Goal: Task Accomplishment & Management: Use online tool/utility

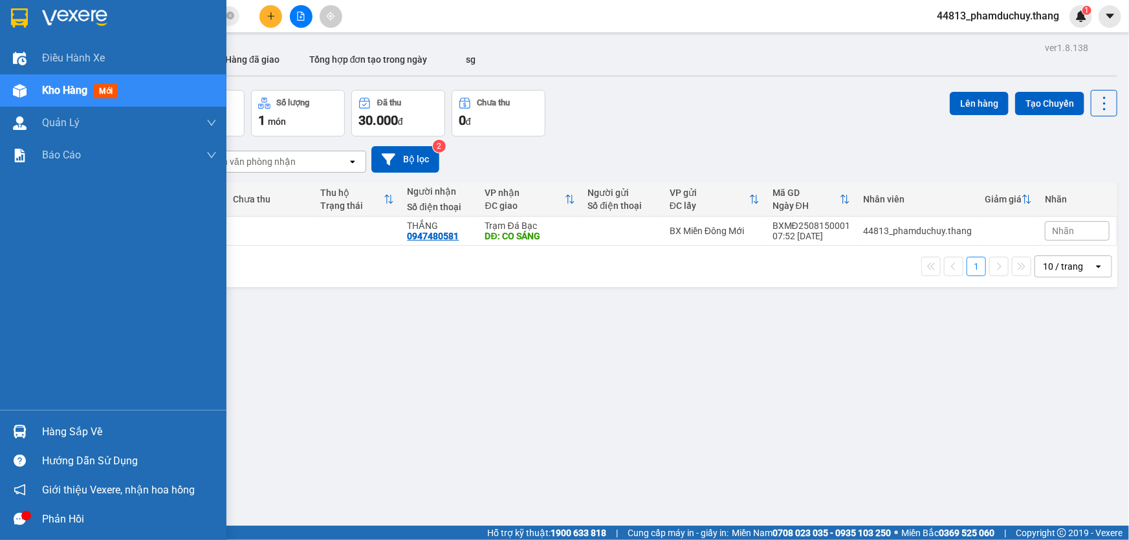
scroll to position [154, 0]
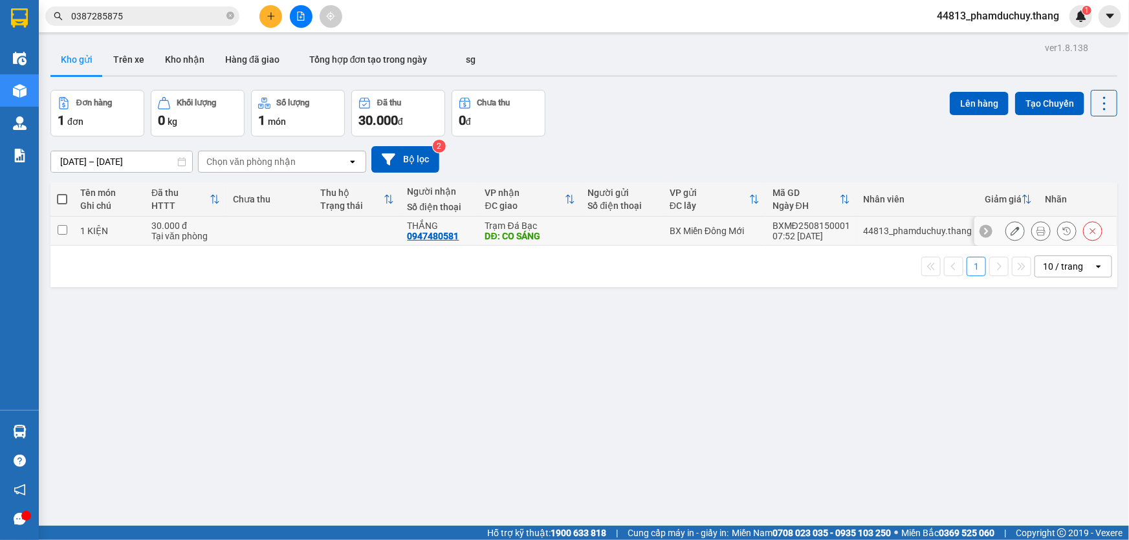
click at [63, 233] on input "checkbox" at bounding box center [63, 230] width 10 height 10
checkbox input "true"
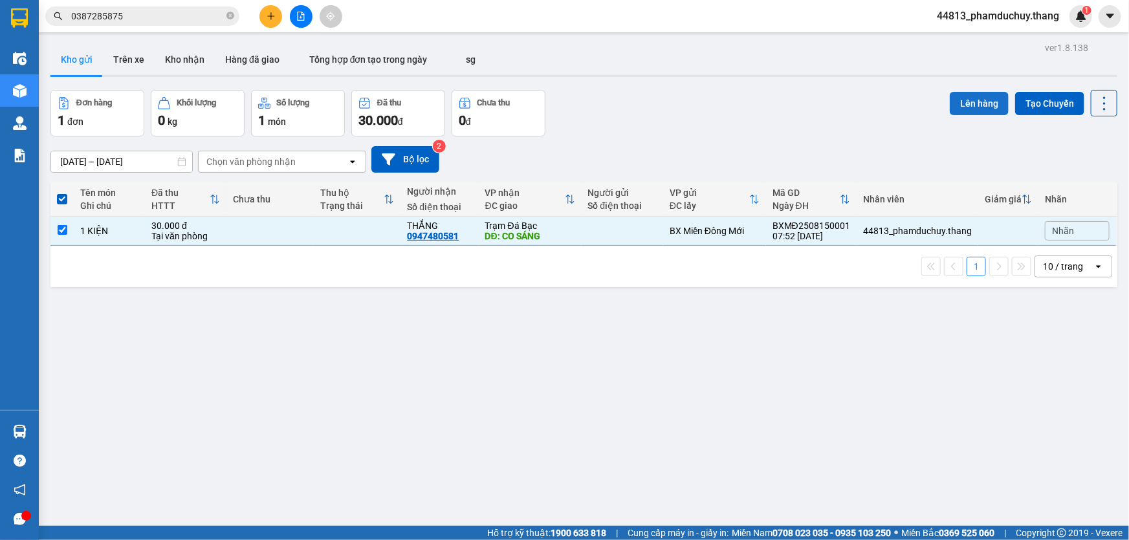
click at [982, 105] on button "Lên hàng" at bounding box center [978, 103] width 59 height 23
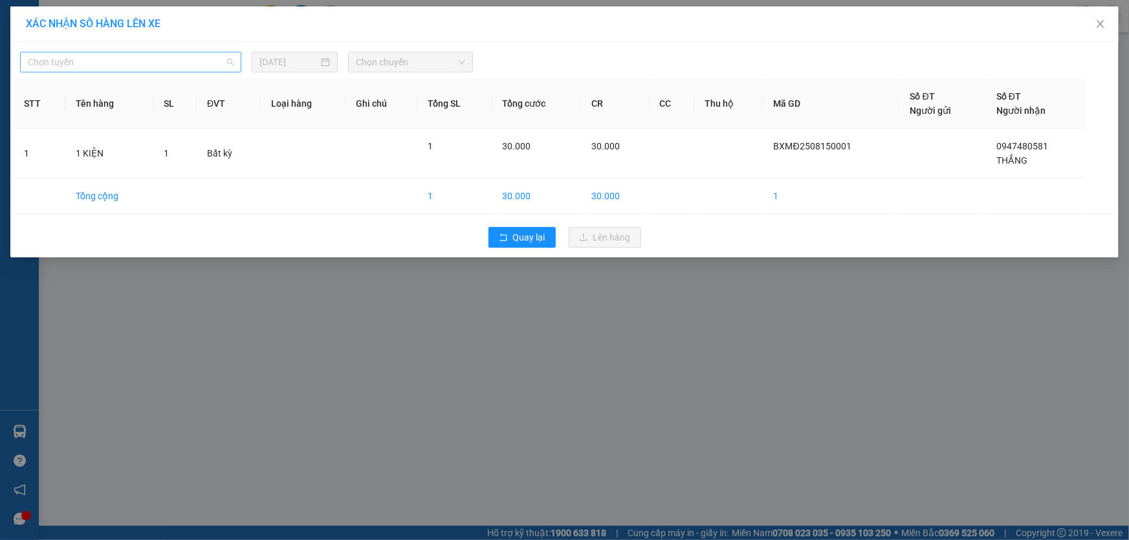
click at [215, 64] on span "Chọn tuyến" at bounding box center [131, 61] width 206 height 19
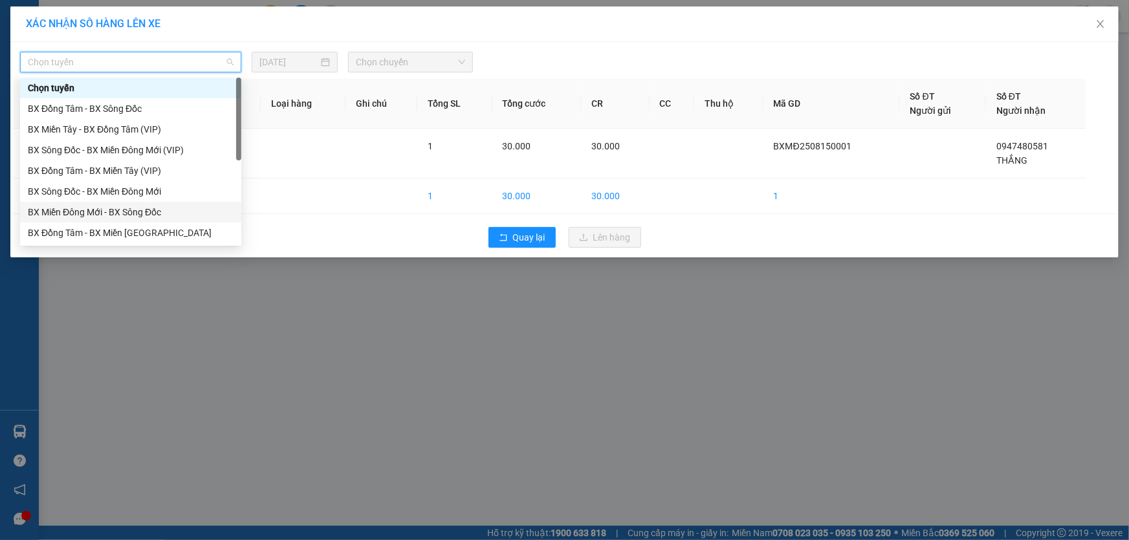
click at [106, 211] on div "BX Miền Đông Mới - BX Sông Đốc" at bounding box center [131, 212] width 206 height 14
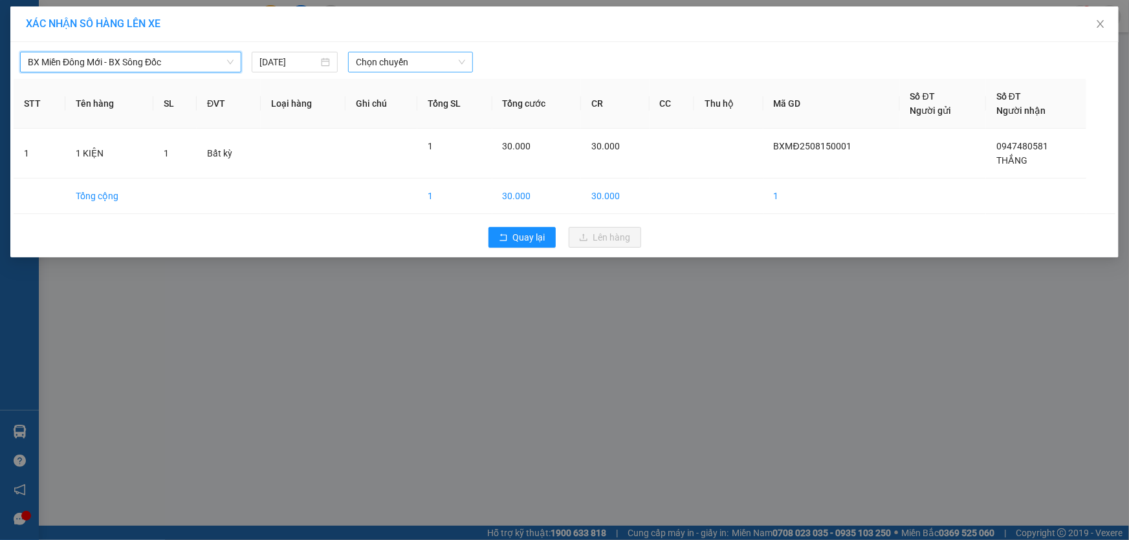
click at [426, 60] on span "Chọn chuyến" at bounding box center [410, 61] width 109 height 19
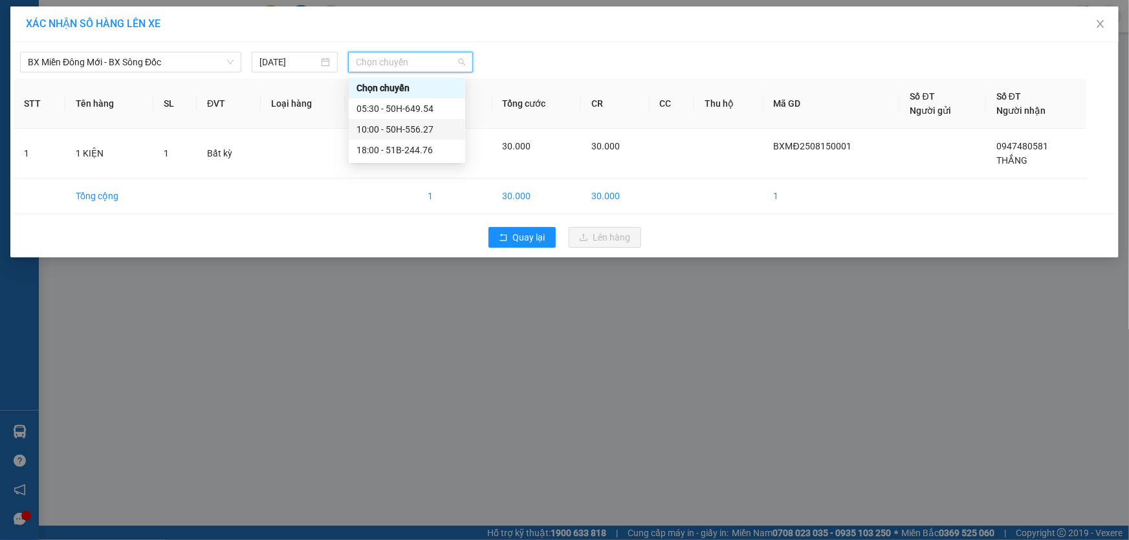
click at [400, 123] on div "10:00 - 50H-556.27" at bounding box center [406, 129] width 101 height 14
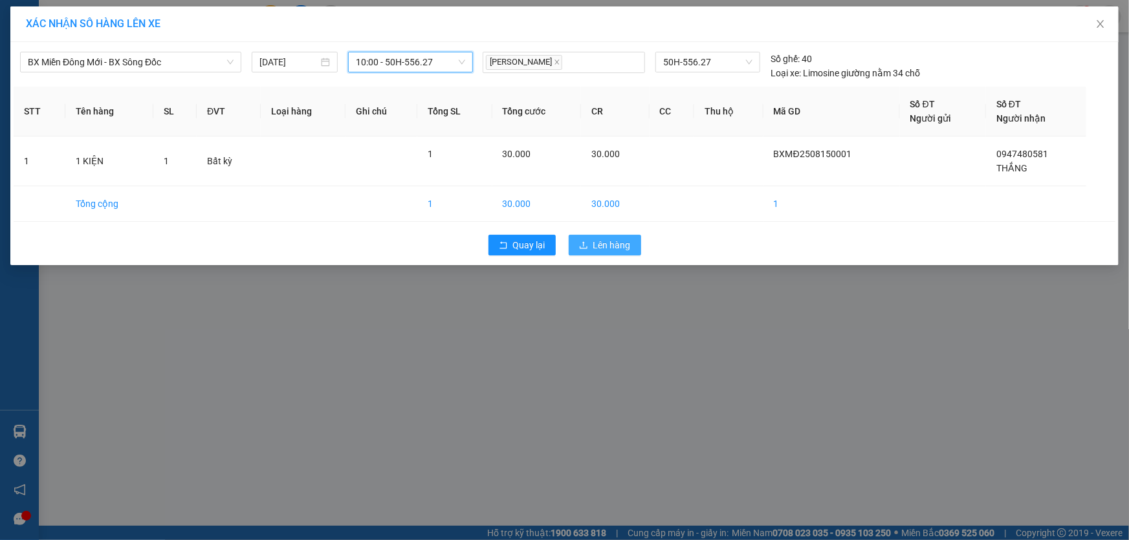
click at [618, 249] on span "Lên hàng" at bounding box center [612, 245] width 38 height 14
